Goal: Browse casually

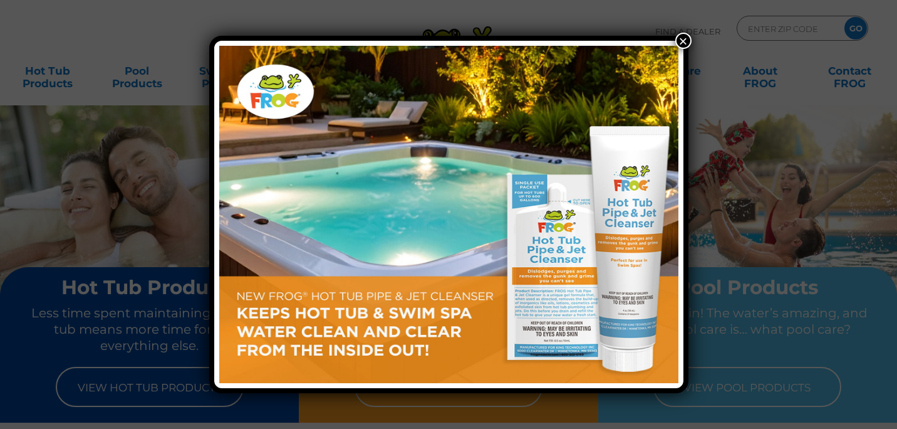
click at [685, 42] on button "×" at bounding box center [683, 41] width 16 height 16
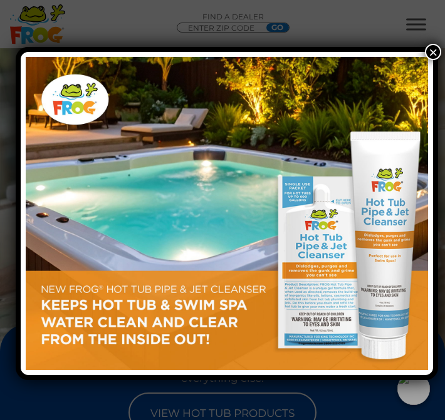
click at [428, 50] on button "×" at bounding box center [433, 52] width 16 height 16
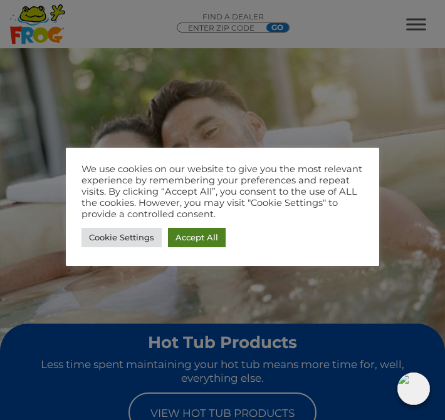
click at [192, 236] on link "Accept All" at bounding box center [197, 237] width 58 height 19
